Goal: Information Seeking & Learning: Learn about a topic

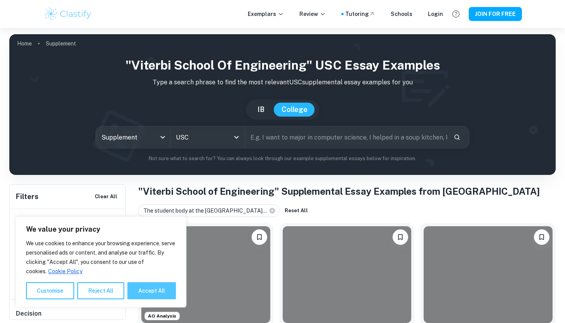
click at [158, 287] on button "Accept All" at bounding box center [151, 290] width 49 height 17
checkbox input "true"
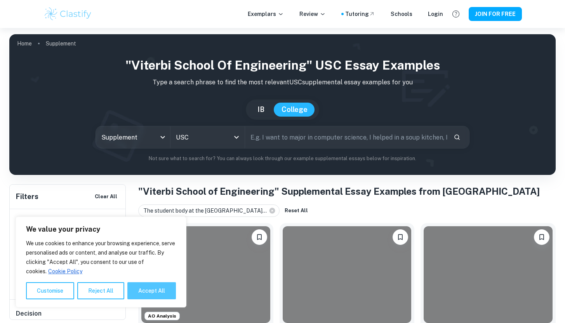
checkbox input "true"
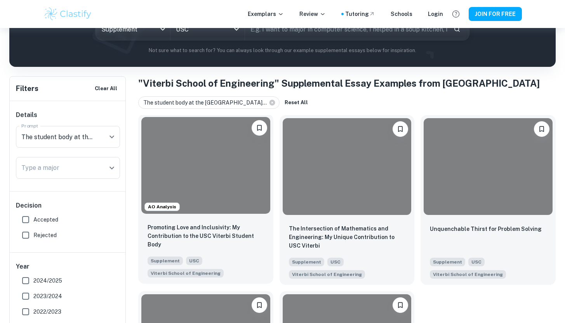
scroll to position [123, 0]
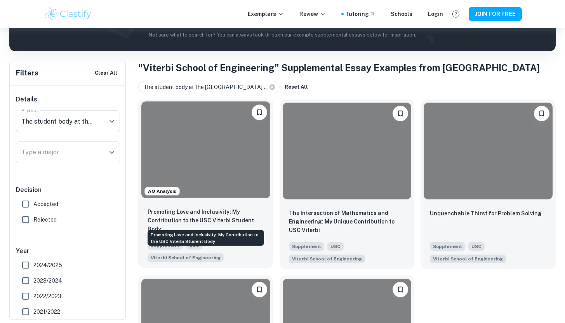
click at [205, 217] on p "Promoting Love and Inclusivity: My Contribution to the USC Viterbi Student Body" at bounding box center [206, 220] width 116 height 26
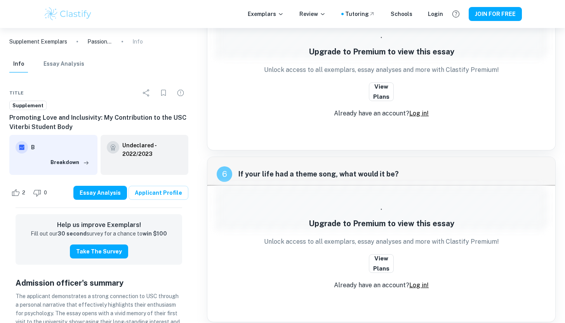
scroll to position [735, 0]
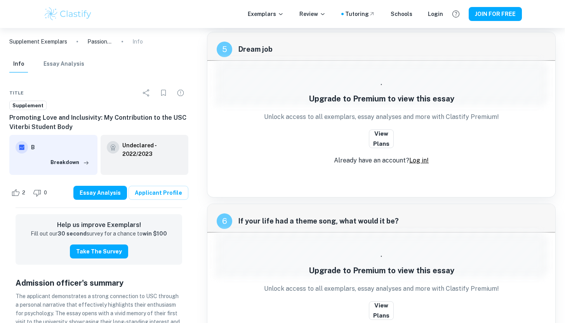
click at [75, 13] on img at bounding box center [67, 14] width 49 height 16
